Goal: Obtain resource: Download file/media

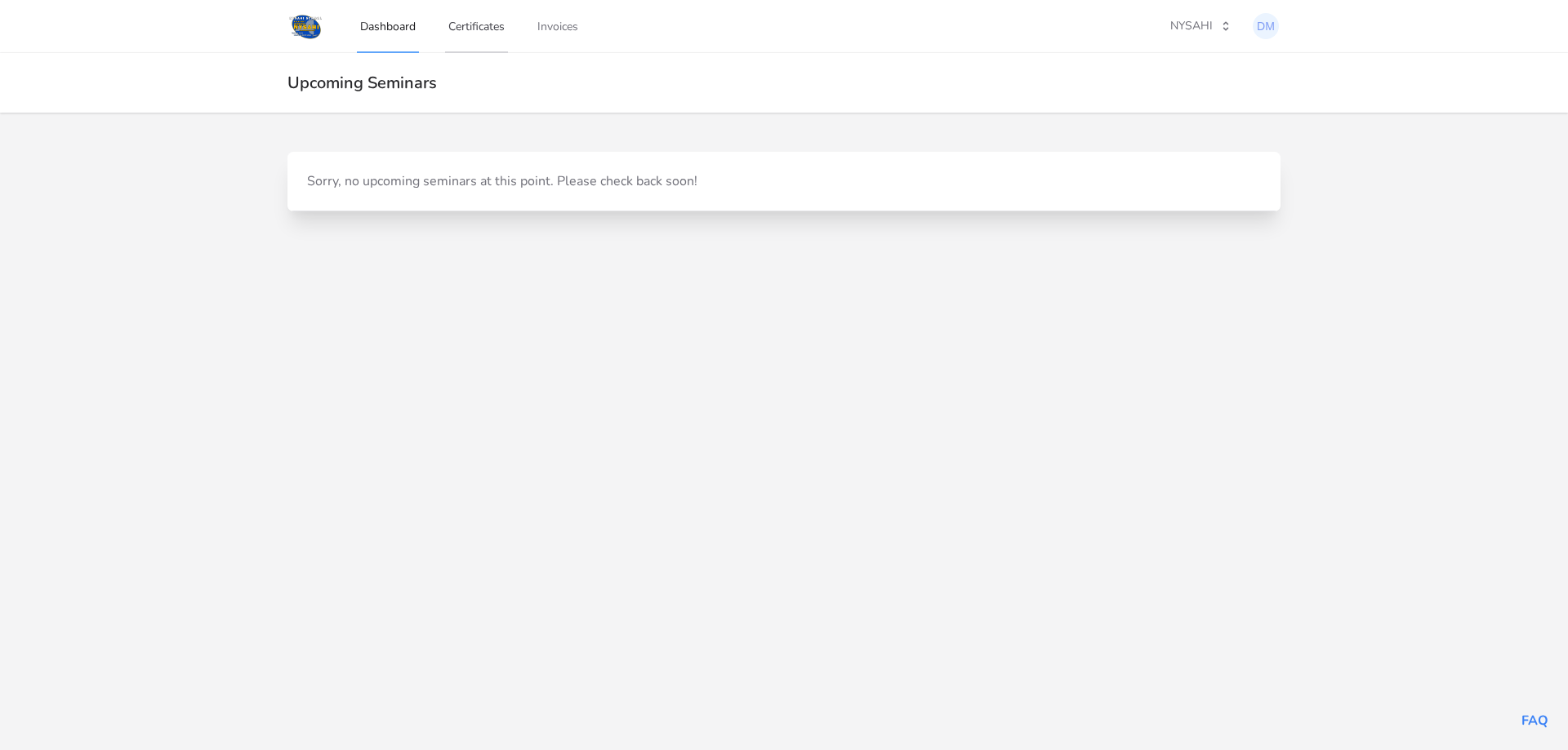
click at [484, 31] on link "Certificates" at bounding box center [476, 25] width 63 height 54
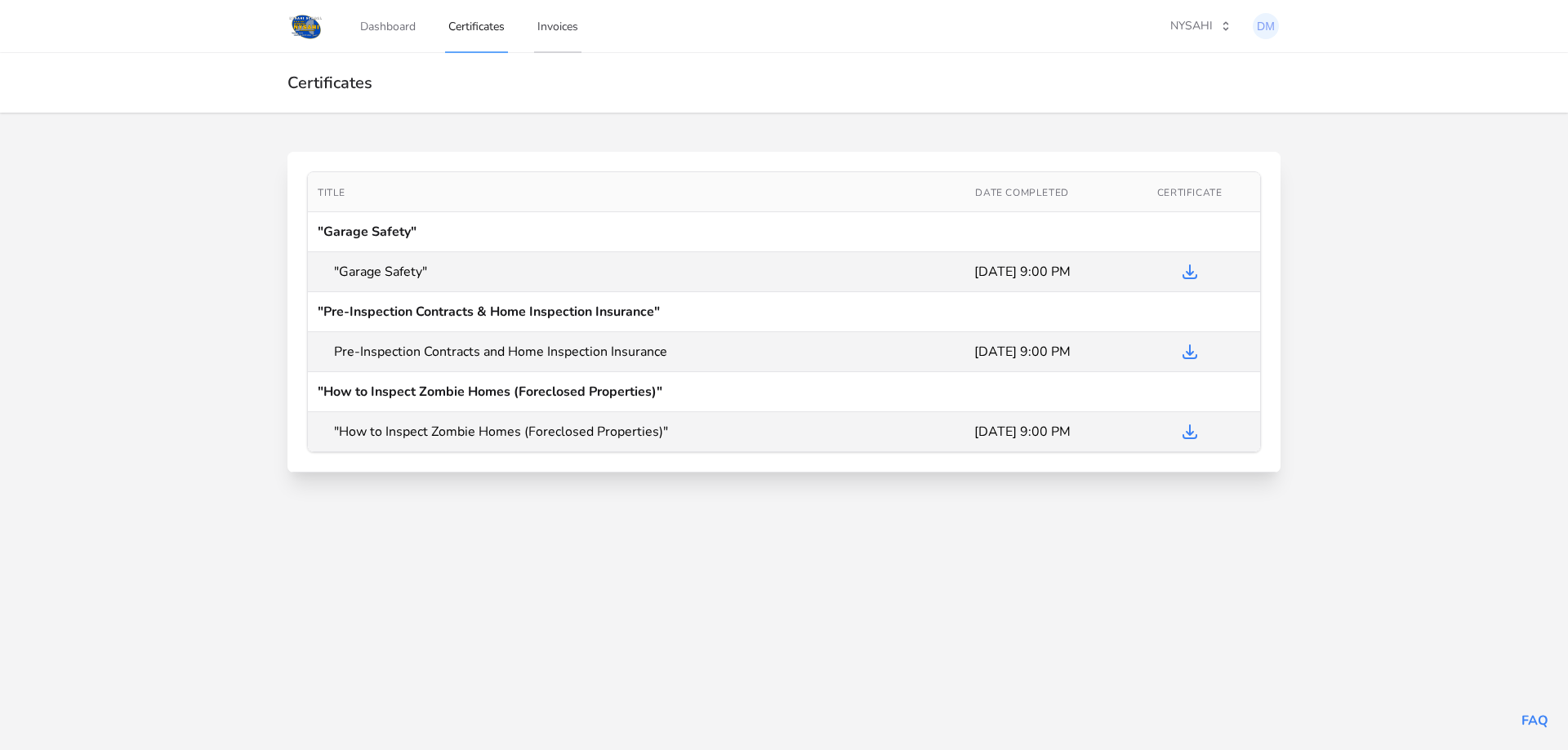
click at [555, 30] on link "Invoices" at bounding box center [558, 25] width 47 height 54
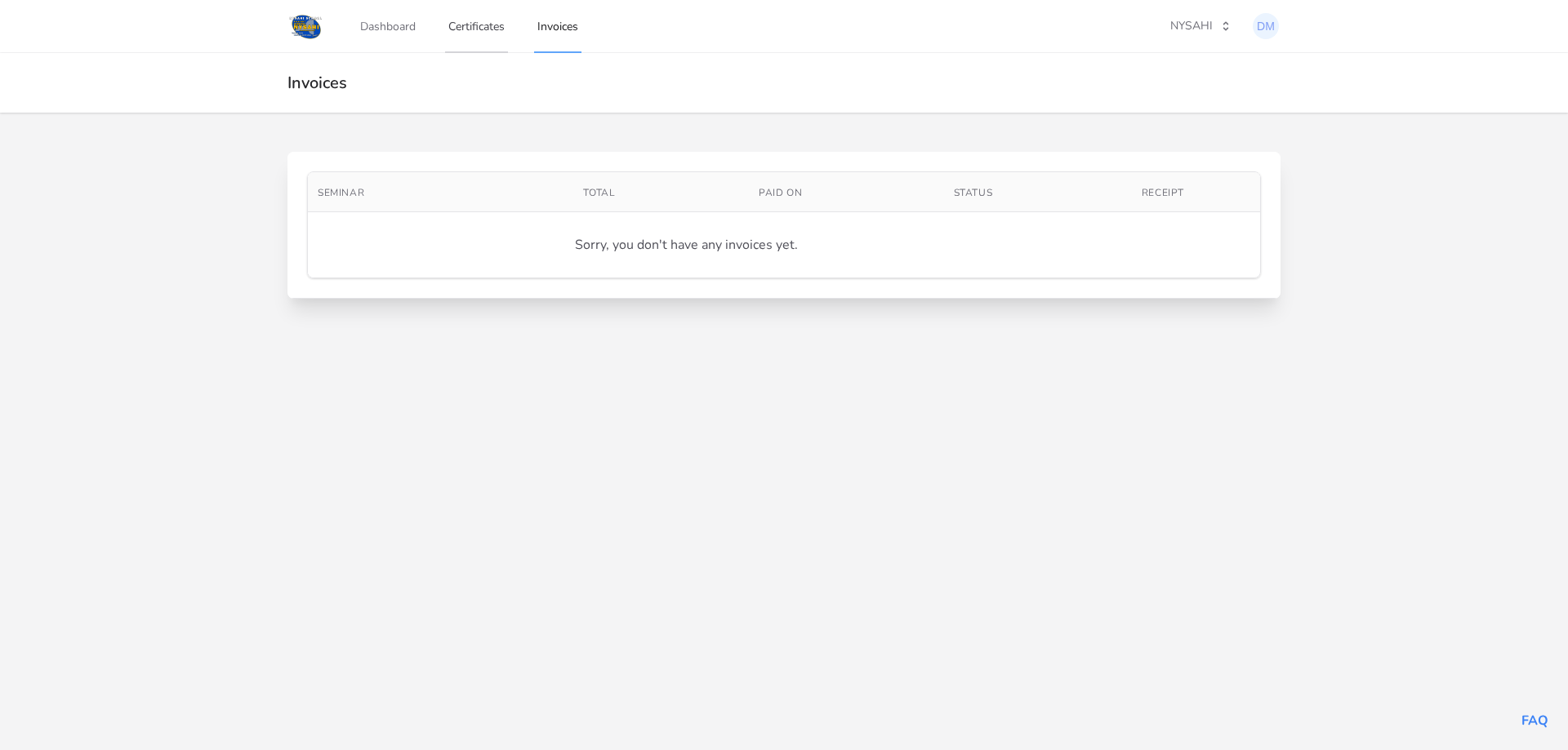
click at [493, 35] on link "Certificates" at bounding box center [476, 25] width 63 height 54
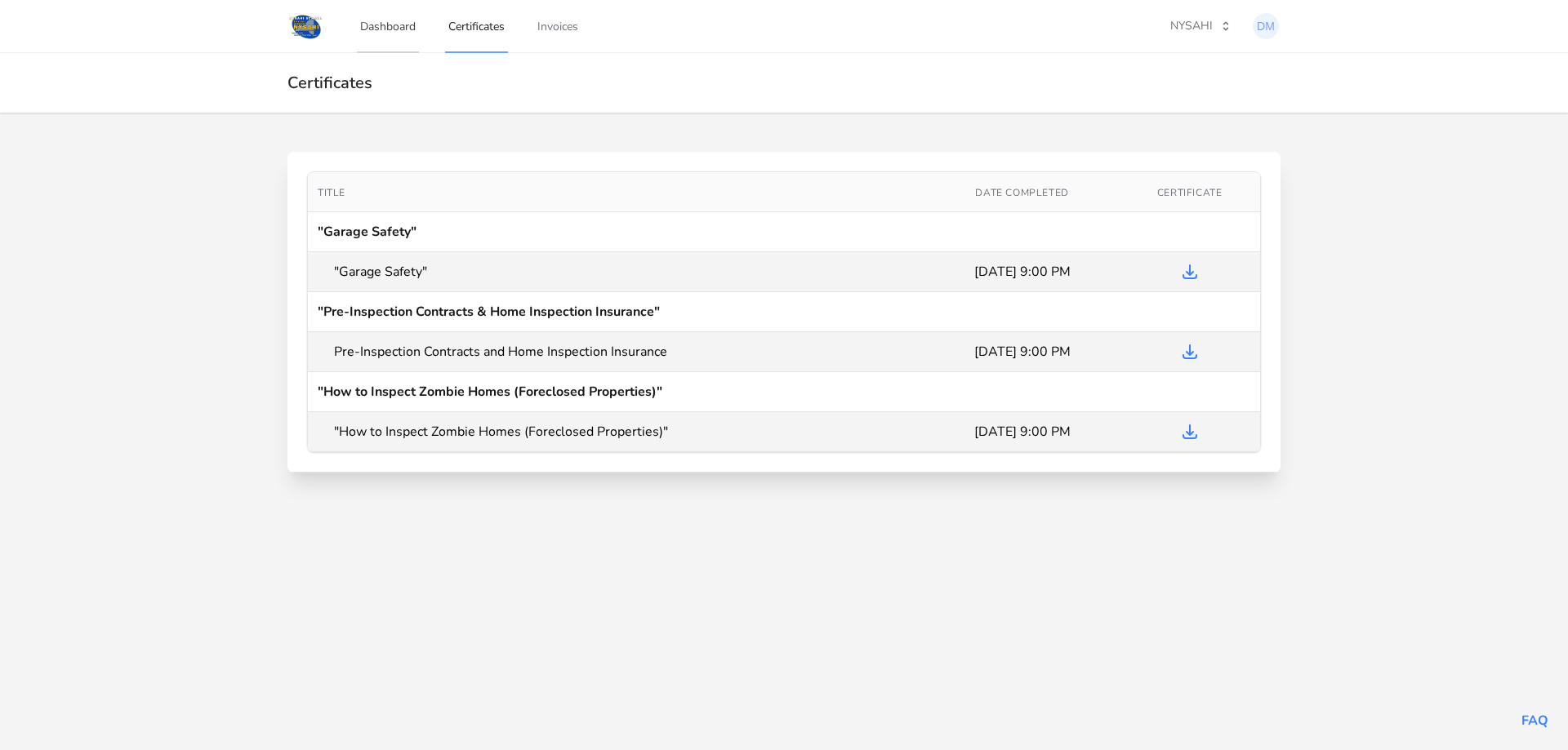
click at [389, 26] on link "Dashboard" at bounding box center [388, 25] width 62 height 54
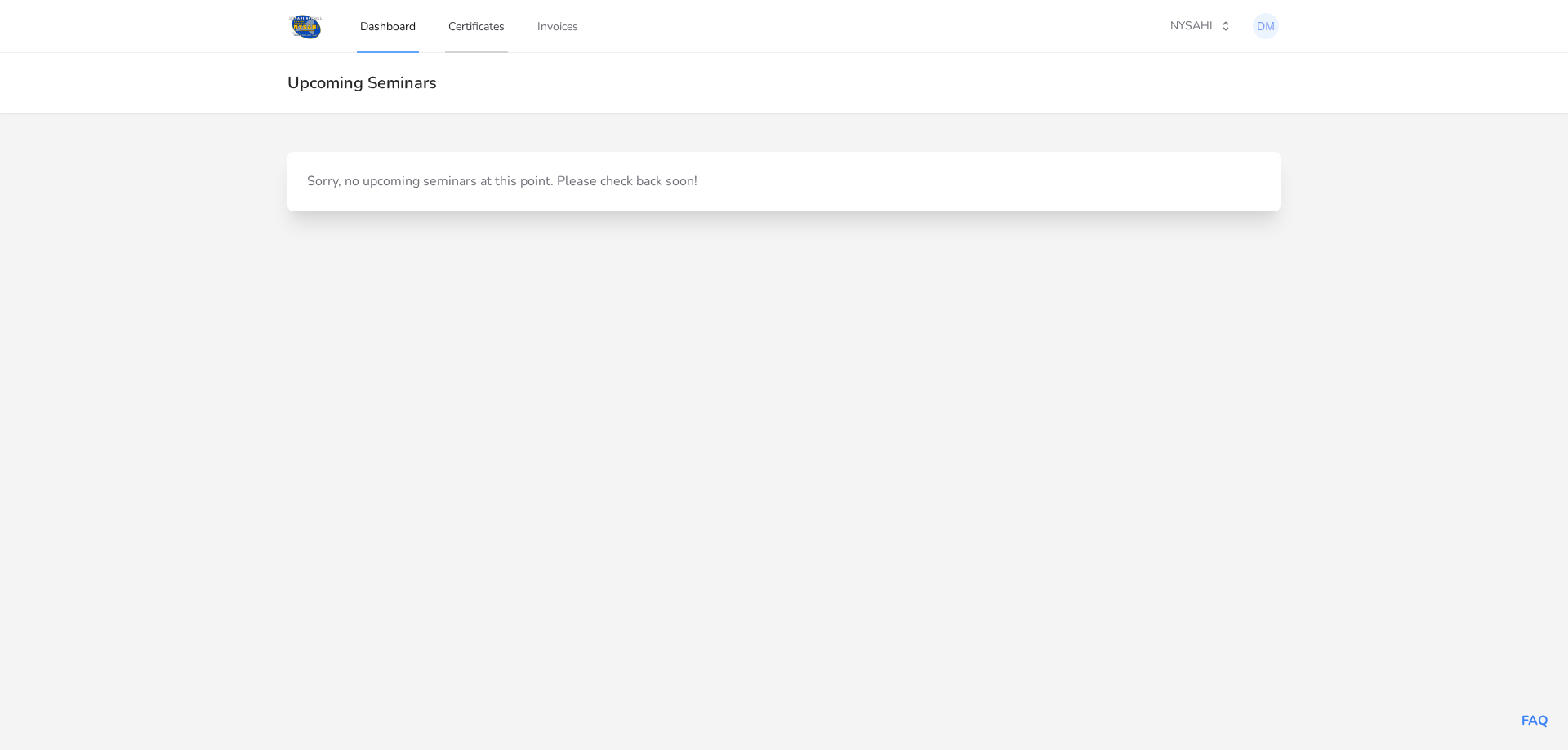
click at [463, 27] on link "Certificates" at bounding box center [476, 25] width 63 height 54
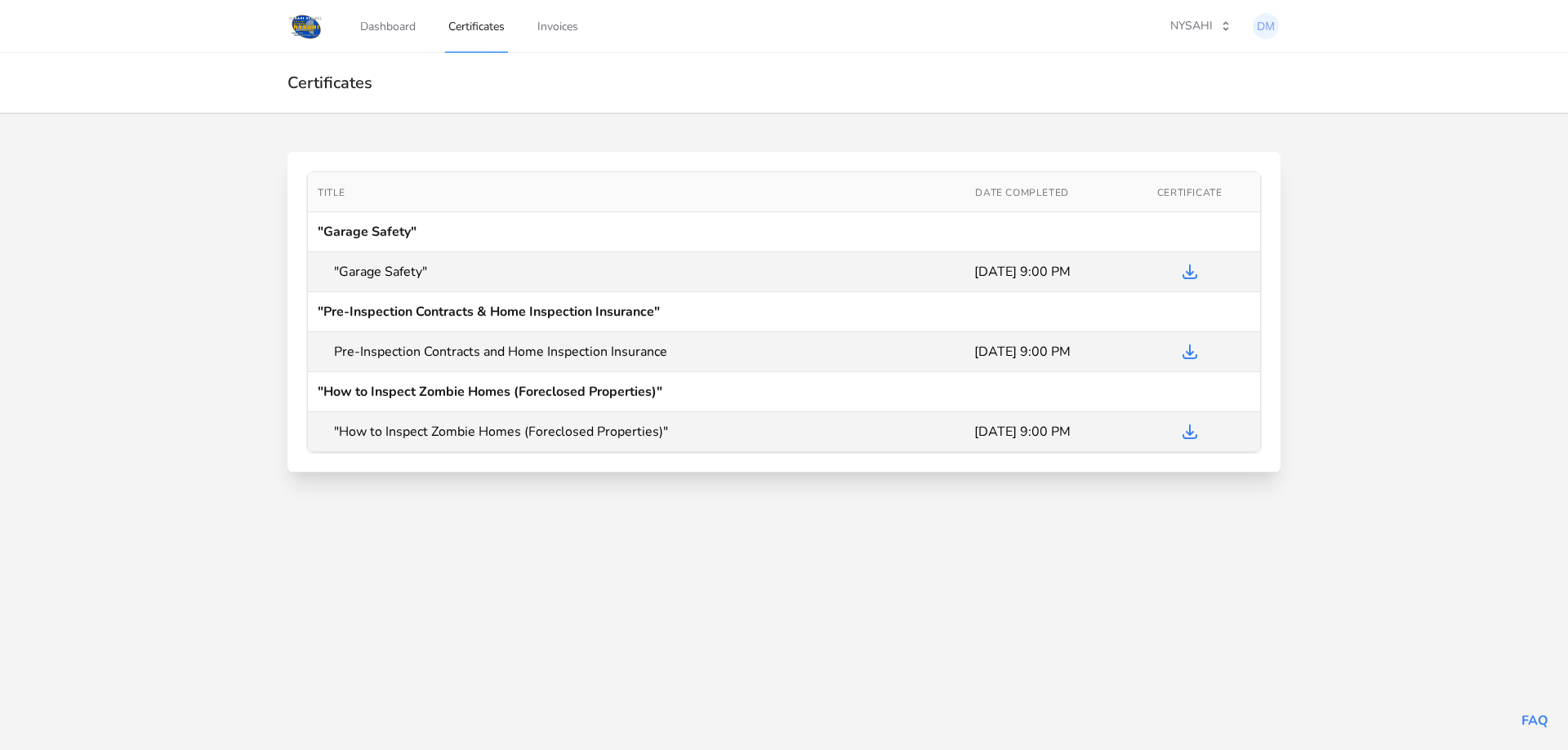
click at [647, 537] on div "Dashboard Certificates Invoices [GEOGRAPHIC_DATA]" at bounding box center [784, 375] width 1568 height 750
click at [1193, 271] on icon "Download Certificate" at bounding box center [1190, 272] width 20 height 20
